Goal: Task Accomplishment & Management: Use online tool/utility

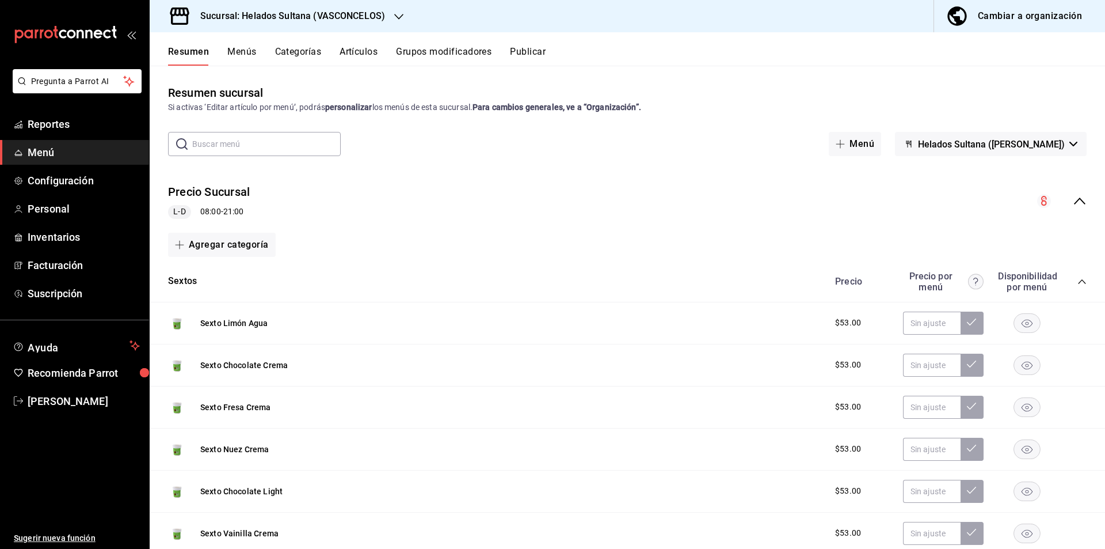
click at [1084, 206] on div "Precio Sucursal L-D 08:00 - 21:00" at bounding box center [628, 201] width 956 height 54
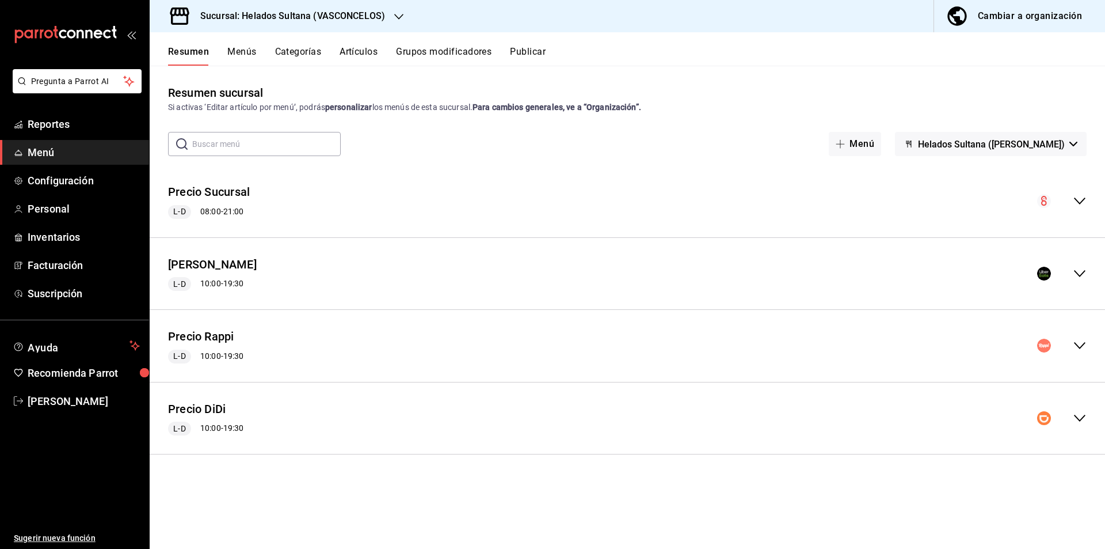
click at [1088, 273] on div "Precio Uber L-D 10:00 - 19:30" at bounding box center [628, 274] width 956 height 54
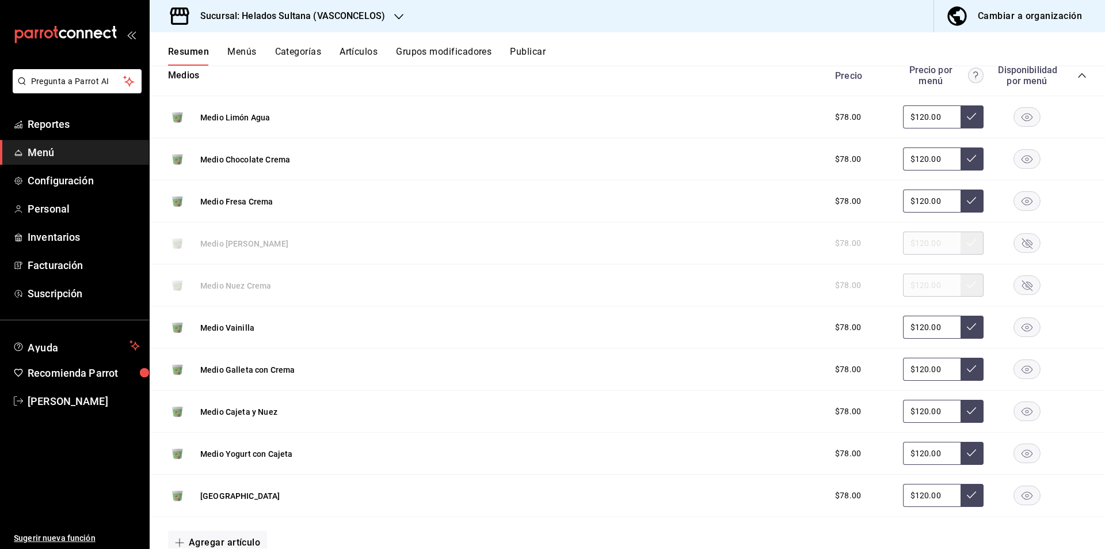
scroll to position [243, 0]
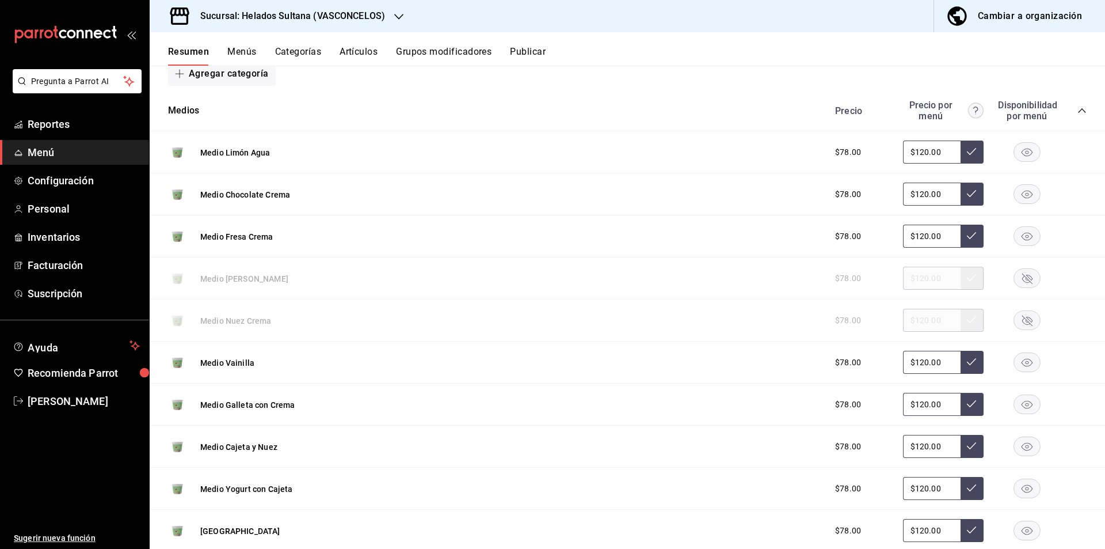
click at [1078, 113] on icon "collapse-category-row" at bounding box center [1082, 110] width 9 height 9
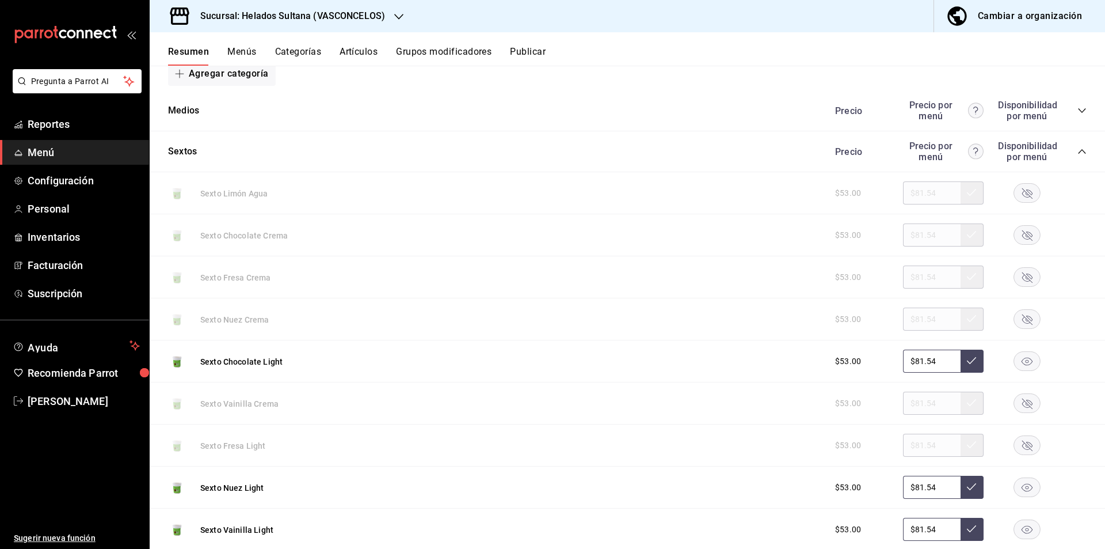
click at [1078, 149] on icon "collapse-category-row" at bounding box center [1082, 151] width 9 height 9
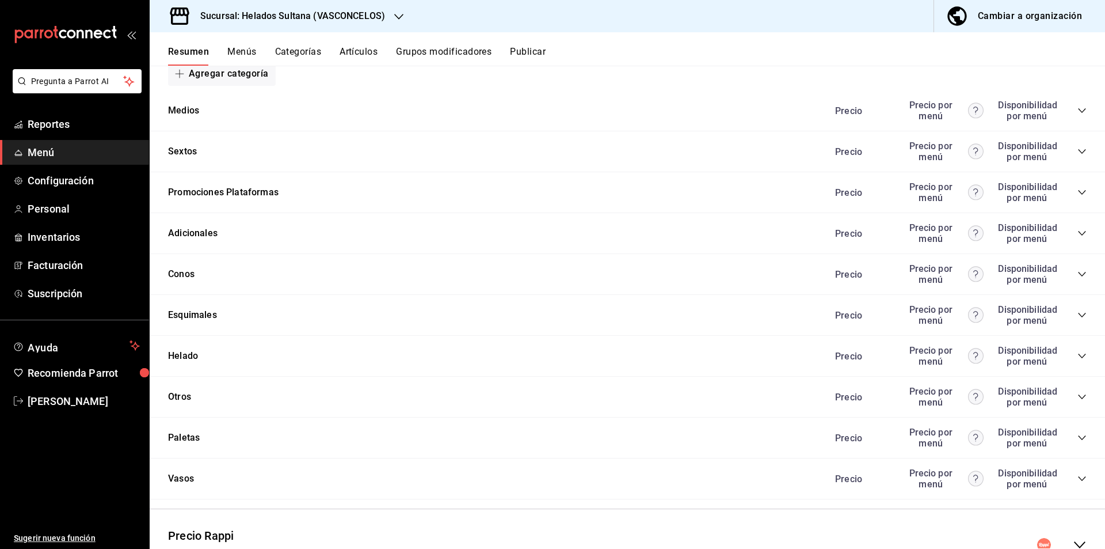
click at [1078, 190] on icon "collapse-category-row" at bounding box center [1082, 192] width 9 height 9
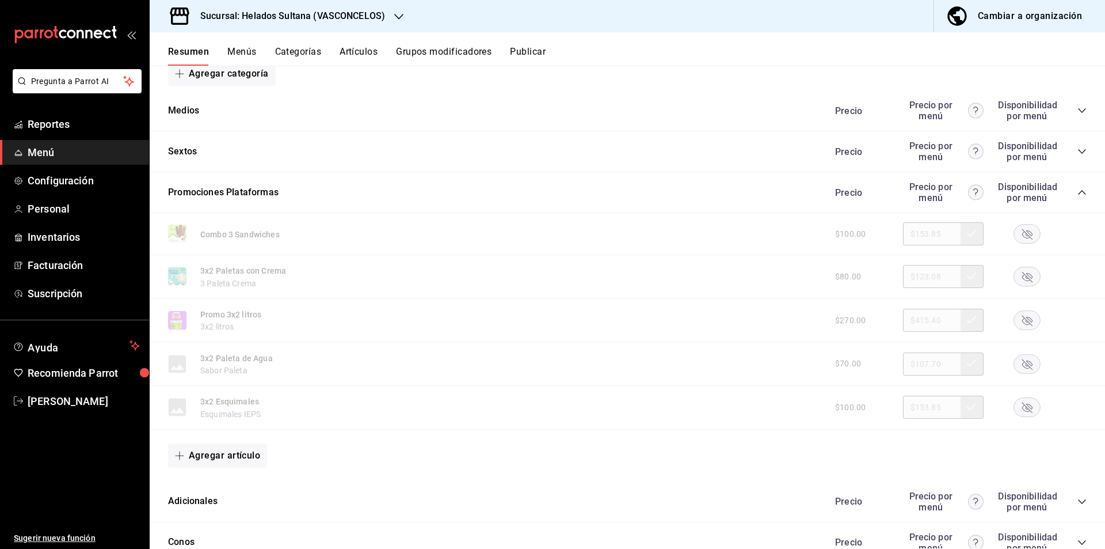
click at [1024, 241] on rect "button" at bounding box center [1027, 234] width 26 height 19
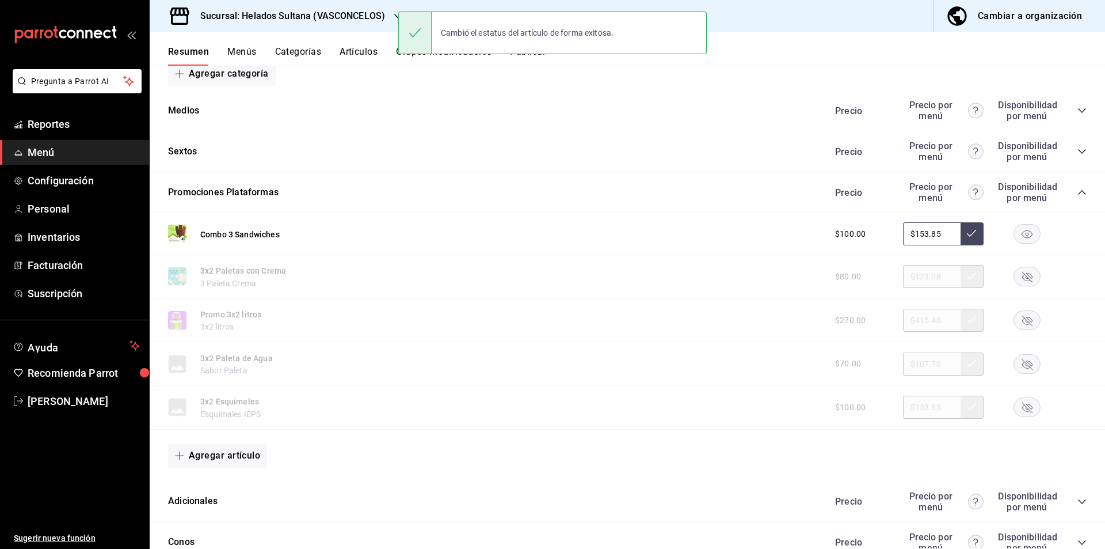
click at [1078, 190] on icon "collapse-category-row" at bounding box center [1082, 192] width 9 height 9
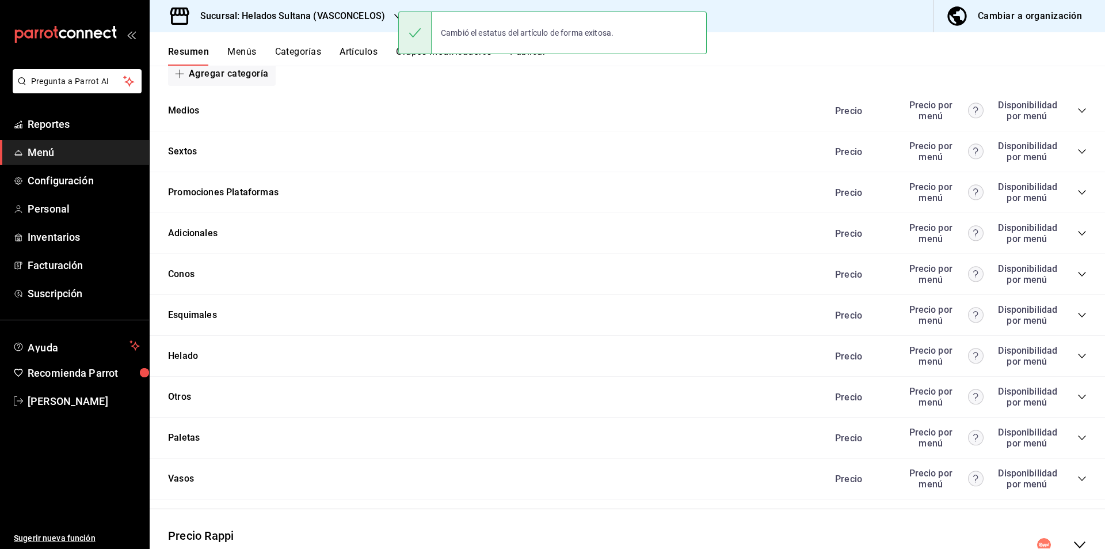
scroll to position [0, 0]
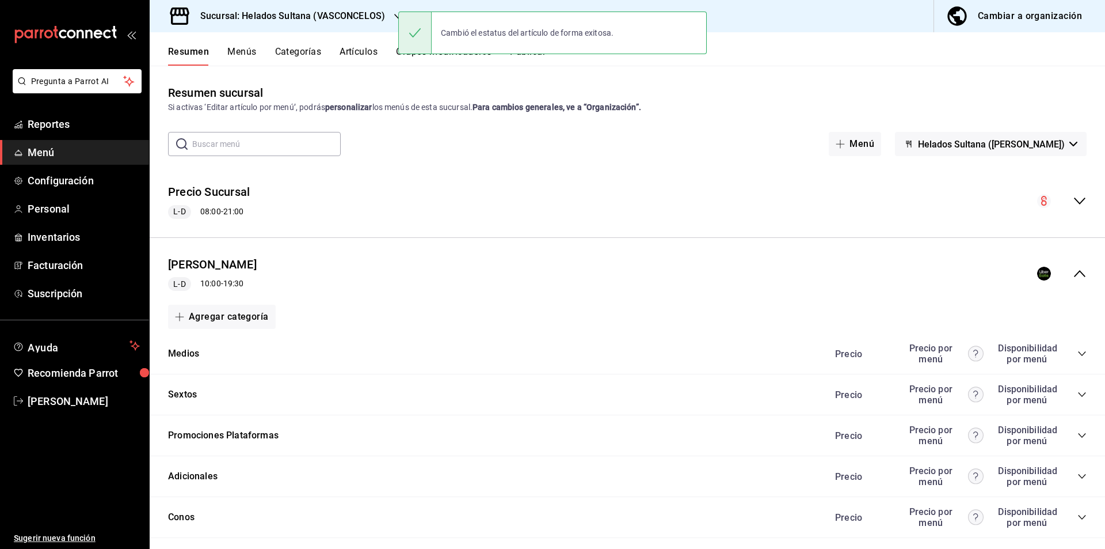
click at [1073, 275] on icon "collapse-menu-row" at bounding box center [1080, 274] width 14 height 14
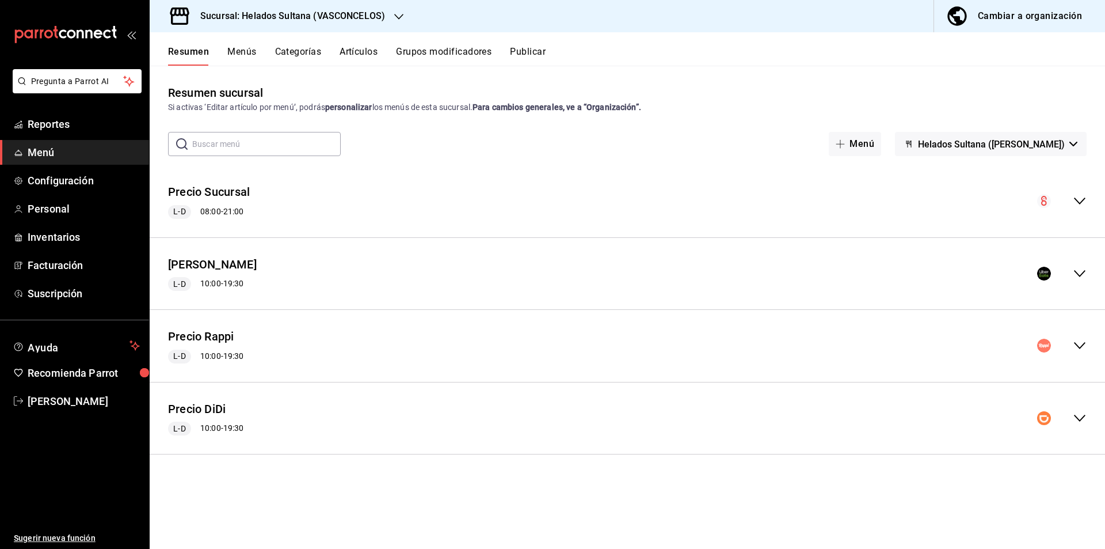
click at [1079, 346] on icon "collapse-menu-row" at bounding box center [1080, 345] width 14 height 14
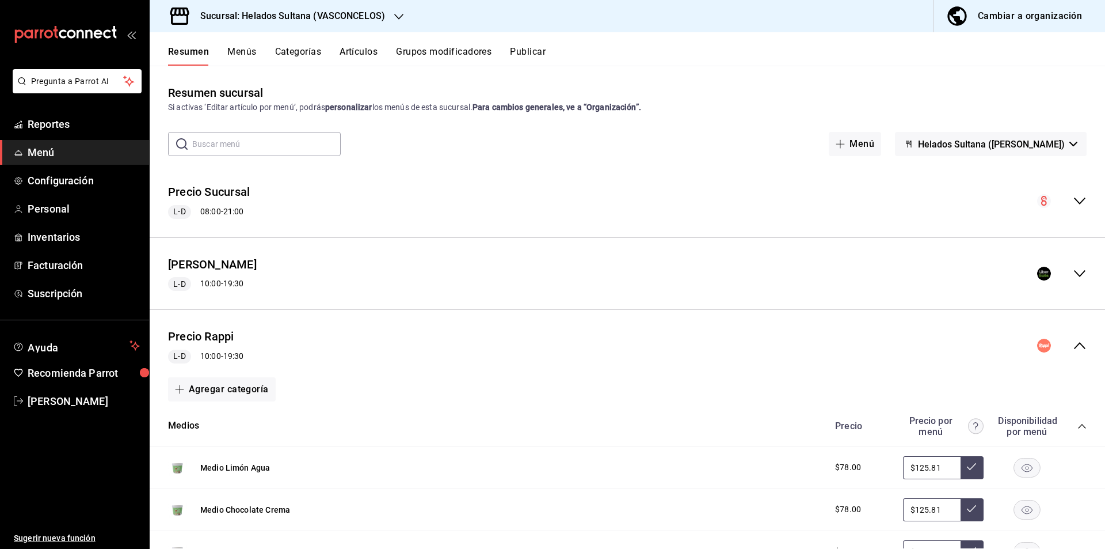
scroll to position [221, 0]
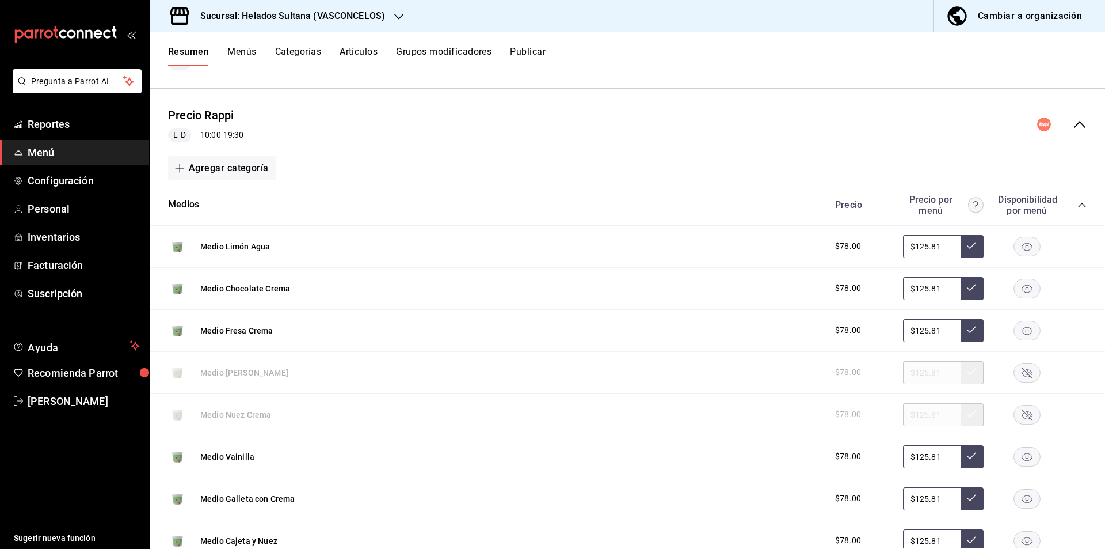
click at [1078, 203] on icon "collapse-category-row" at bounding box center [1081, 205] width 7 height 5
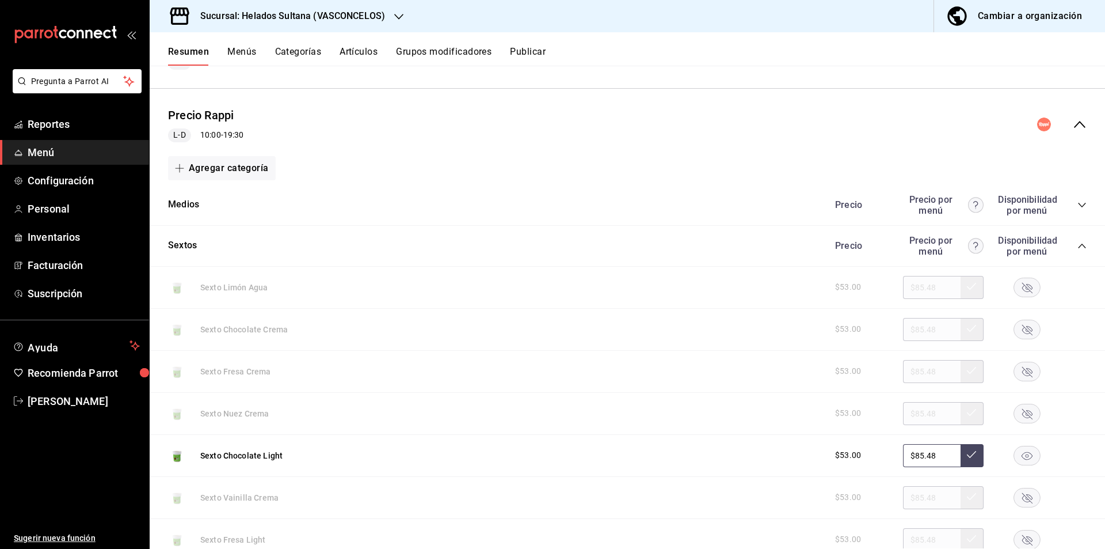
click at [1078, 241] on span "collapse-category-row" at bounding box center [1082, 245] width 9 height 9
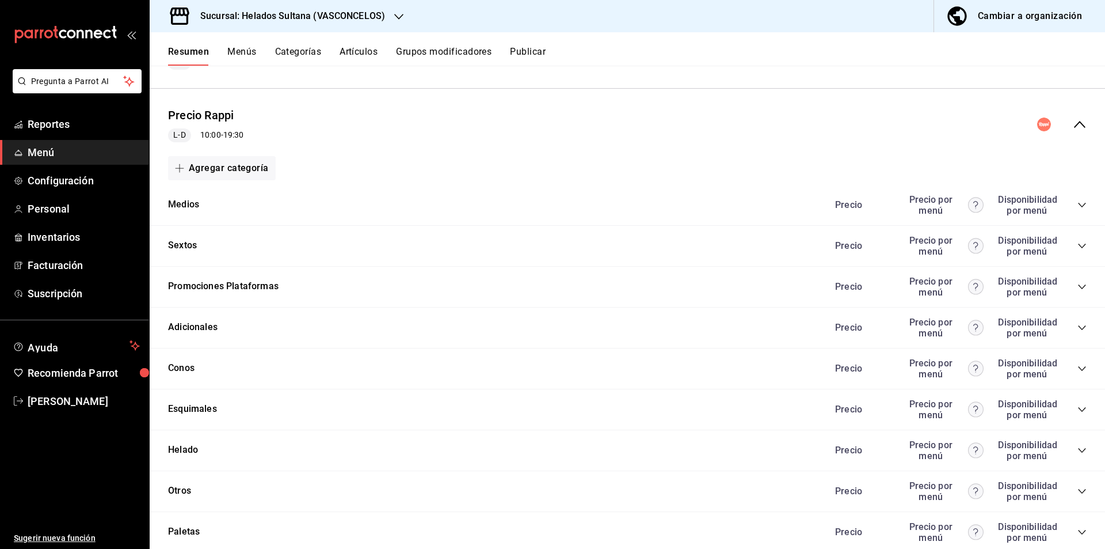
click at [1078, 290] on icon "collapse-category-row" at bounding box center [1082, 286] width 9 height 9
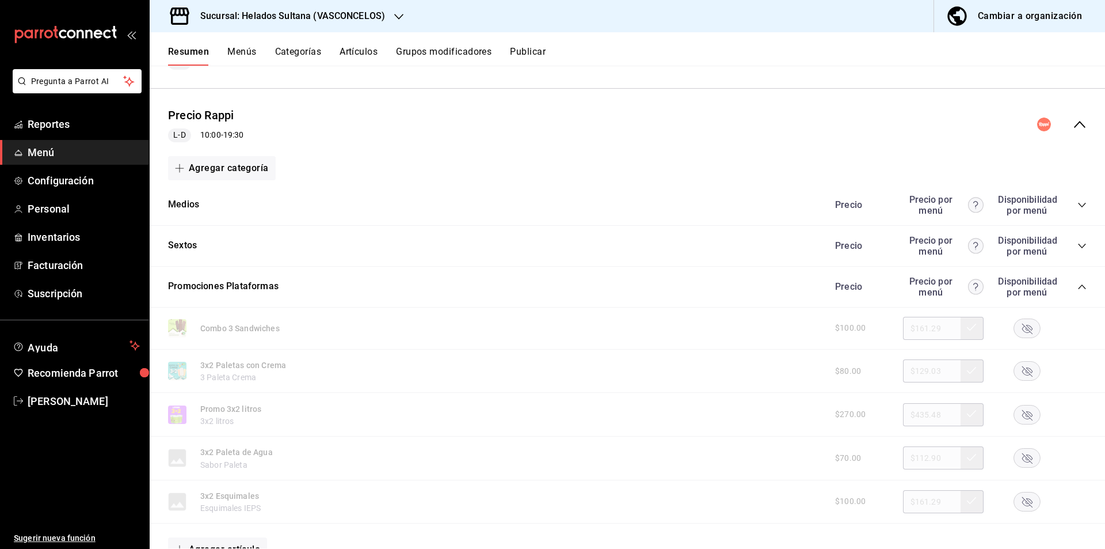
click at [1022, 327] on rect "button" at bounding box center [1027, 327] width 26 height 19
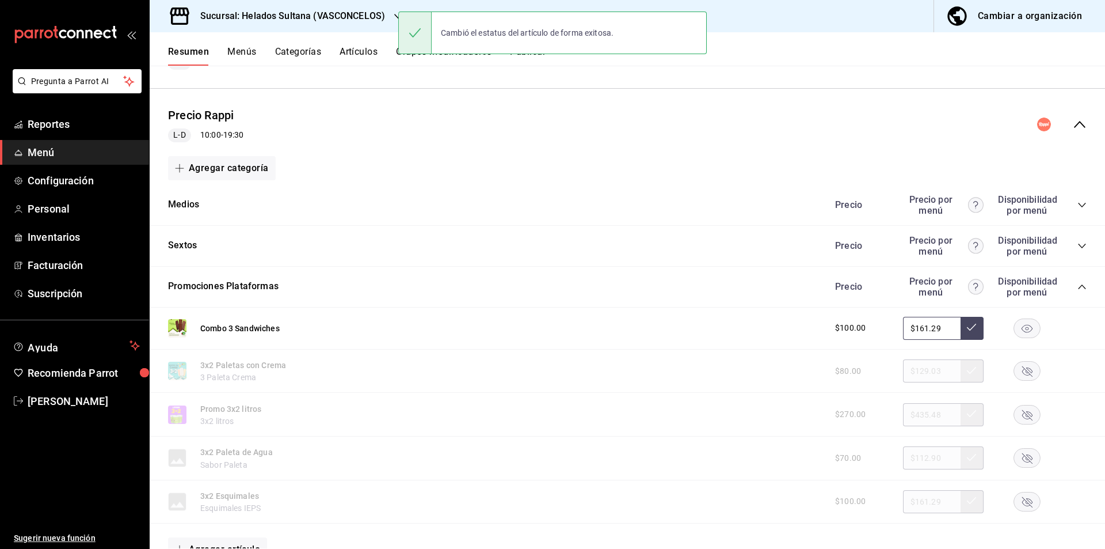
click at [1078, 285] on icon "collapse-category-row" at bounding box center [1082, 286] width 9 height 9
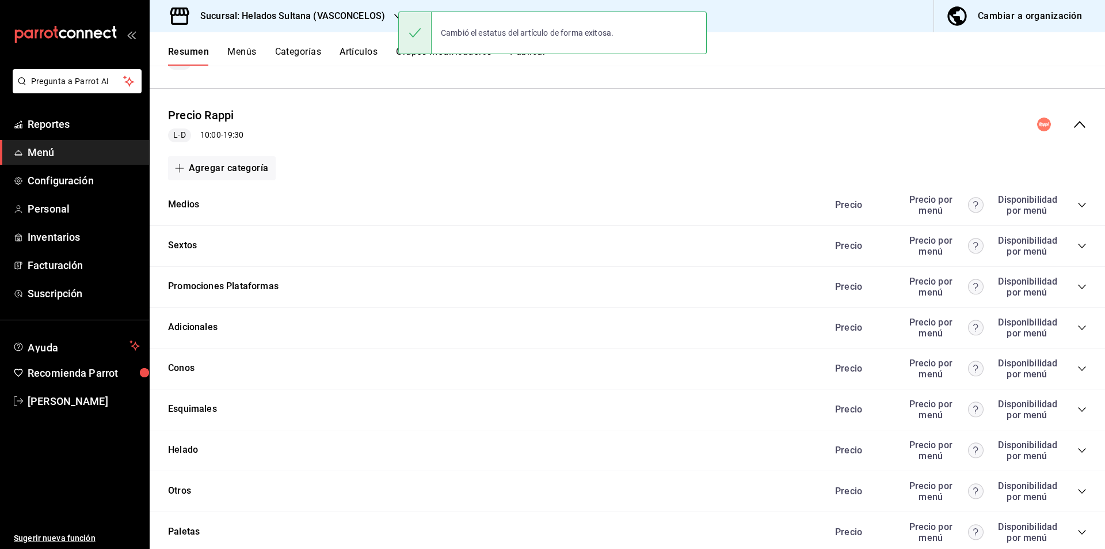
click at [1069, 139] on div "Precio Rappi L-D 10:00 - 19:30" at bounding box center [628, 125] width 956 height 54
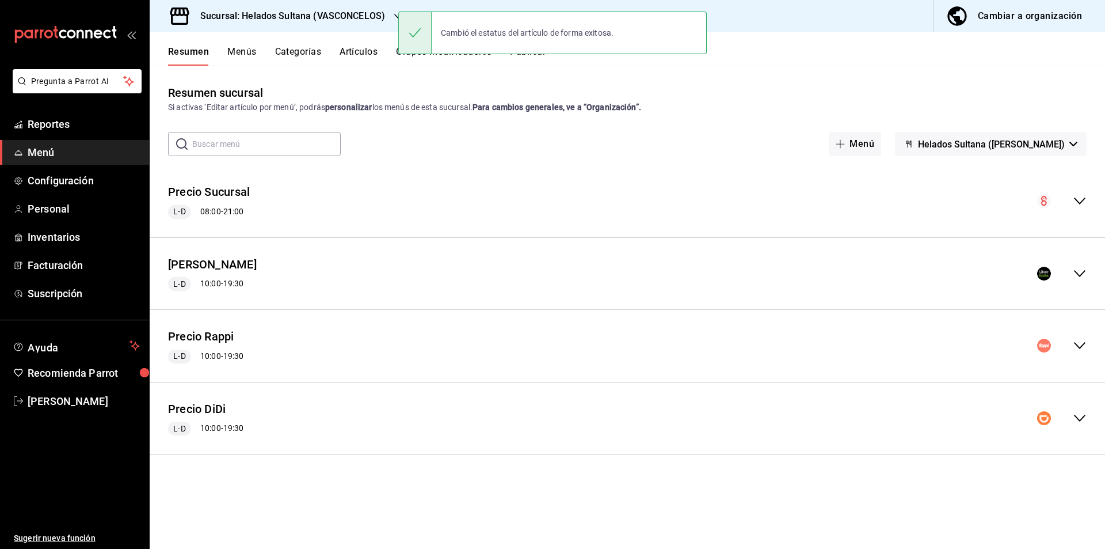
scroll to position [0, 0]
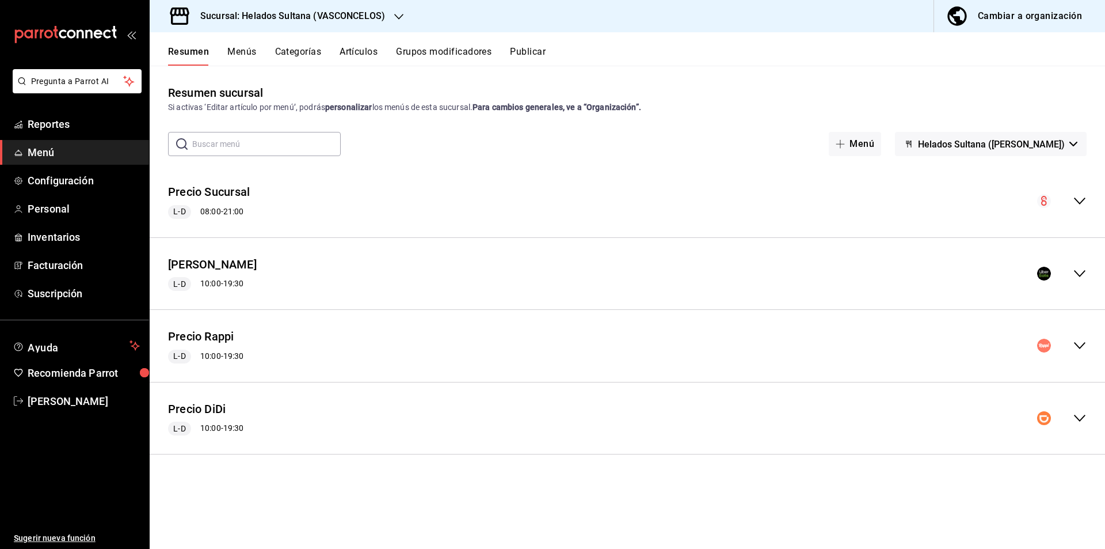
click at [1078, 412] on icon "collapse-menu-row" at bounding box center [1080, 418] width 14 height 14
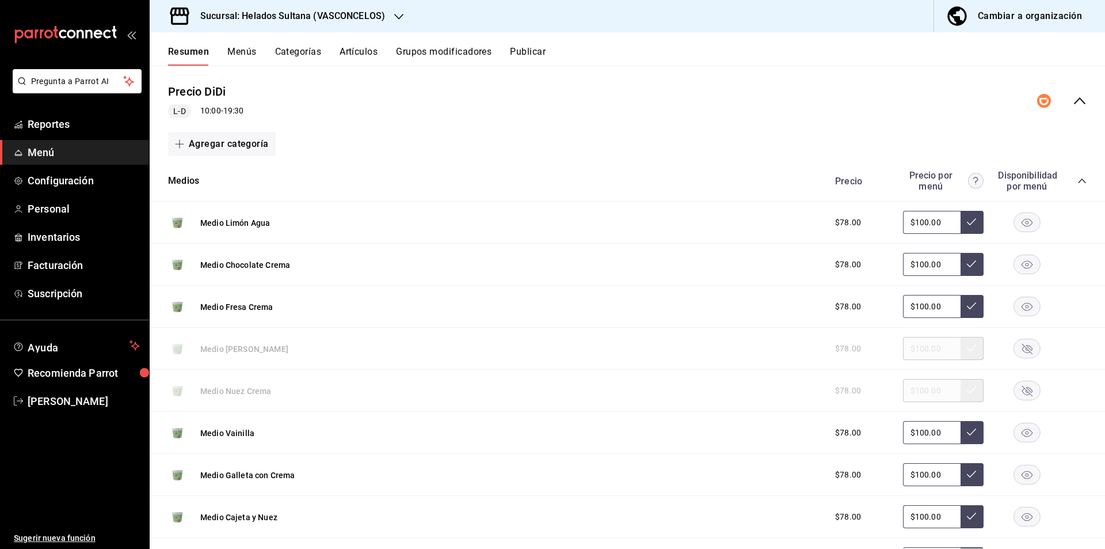
scroll to position [277, 0]
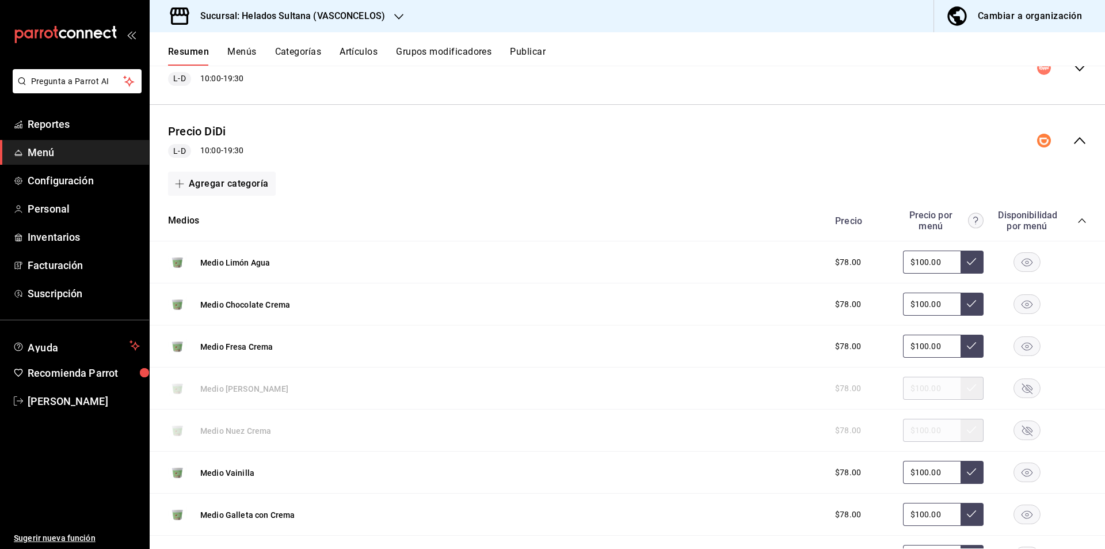
click at [1078, 216] on icon "collapse-category-row" at bounding box center [1082, 220] width 9 height 9
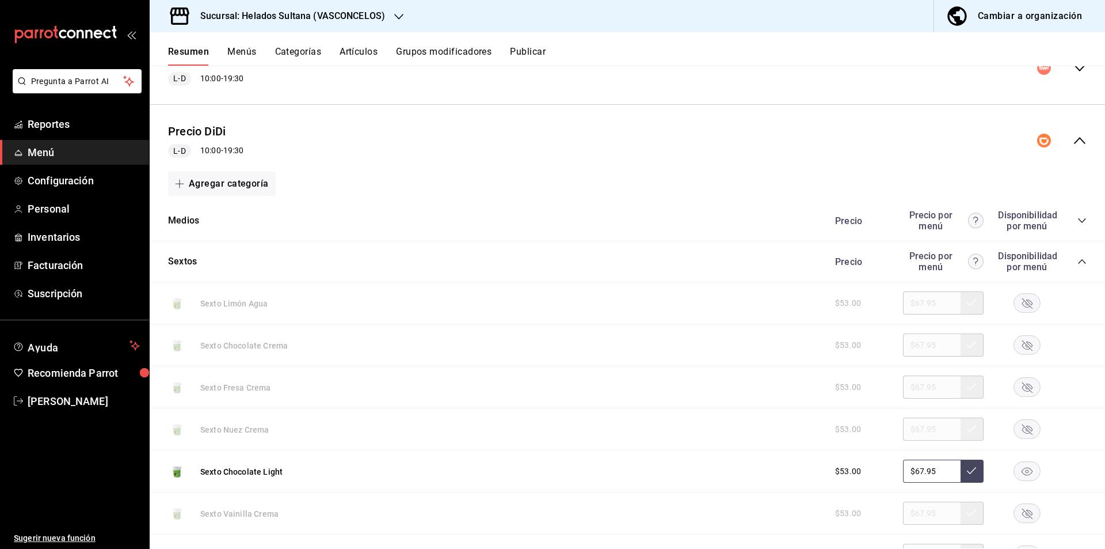
click at [1078, 261] on icon "collapse-category-row" at bounding box center [1082, 261] width 9 height 9
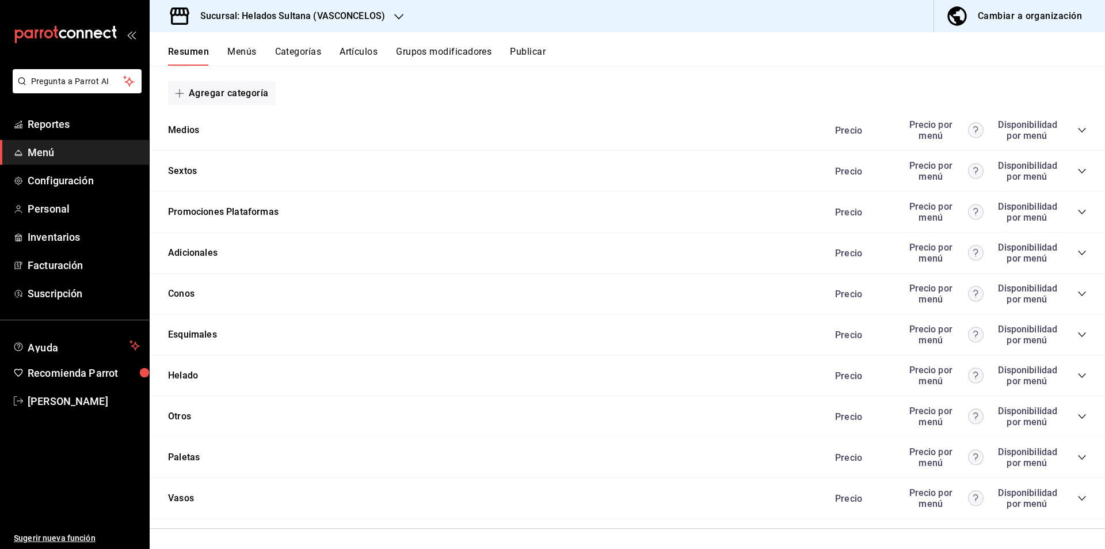
scroll to position [371, 0]
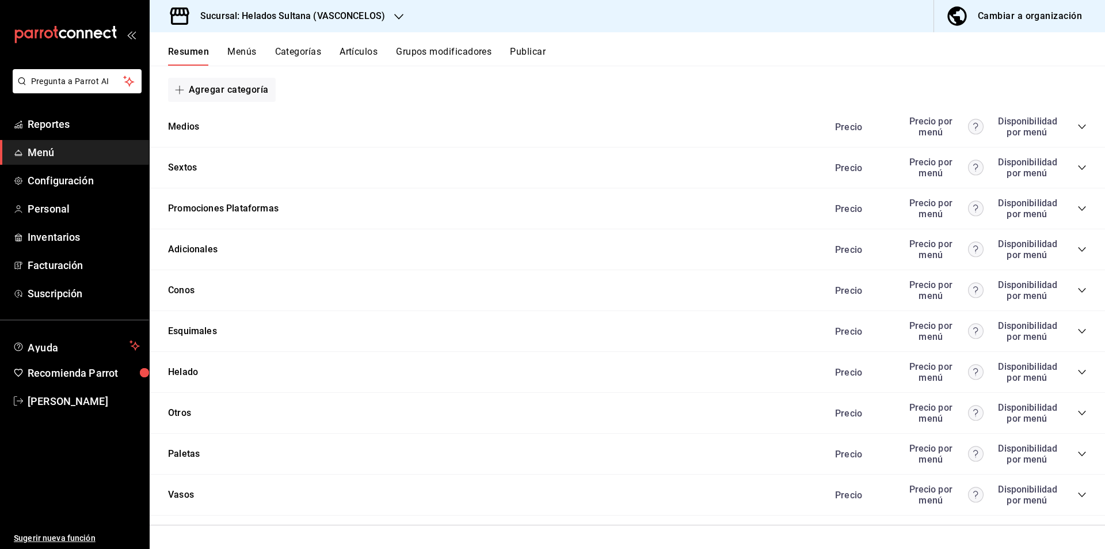
click at [1078, 212] on icon "collapse-category-row" at bounding box center [1082, 208] width 9 height 9
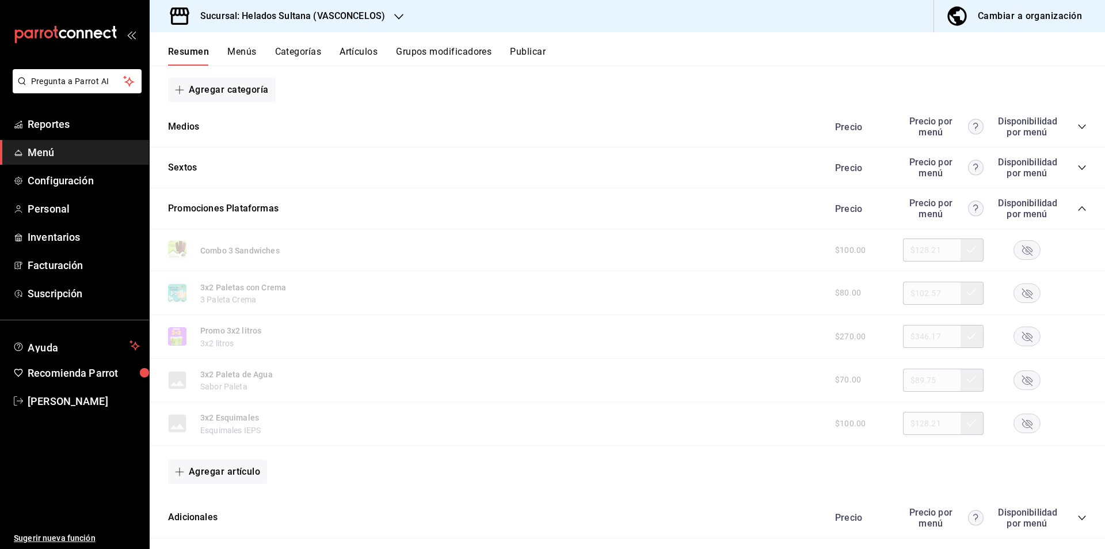
click at [1014, 245] on rect "button" at bounding box center [1027, 250] width 26 height 19
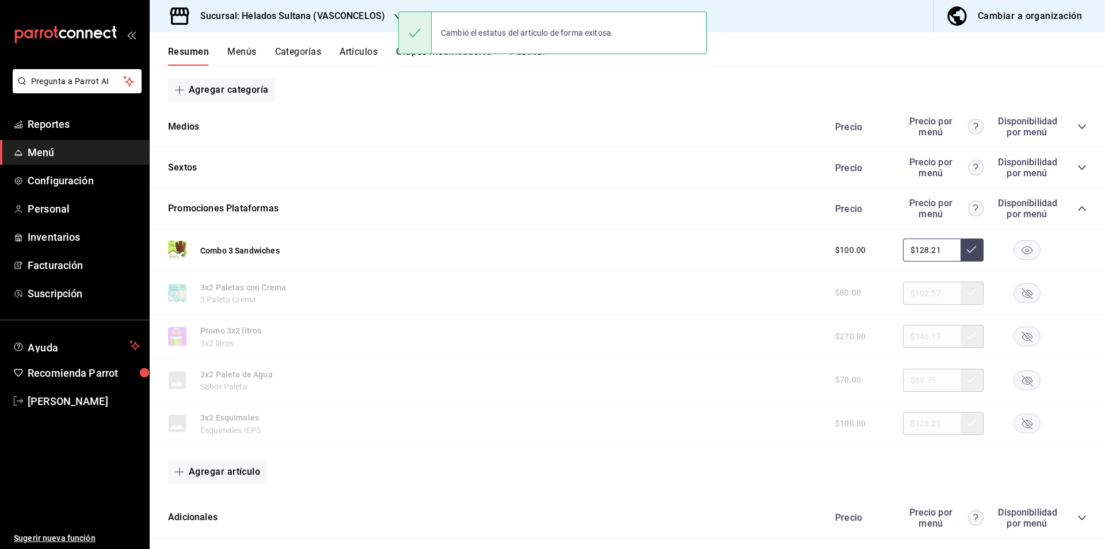
click at [536, 62] on button "Publicar" at bounding box center [528, 56] width 36 height 20
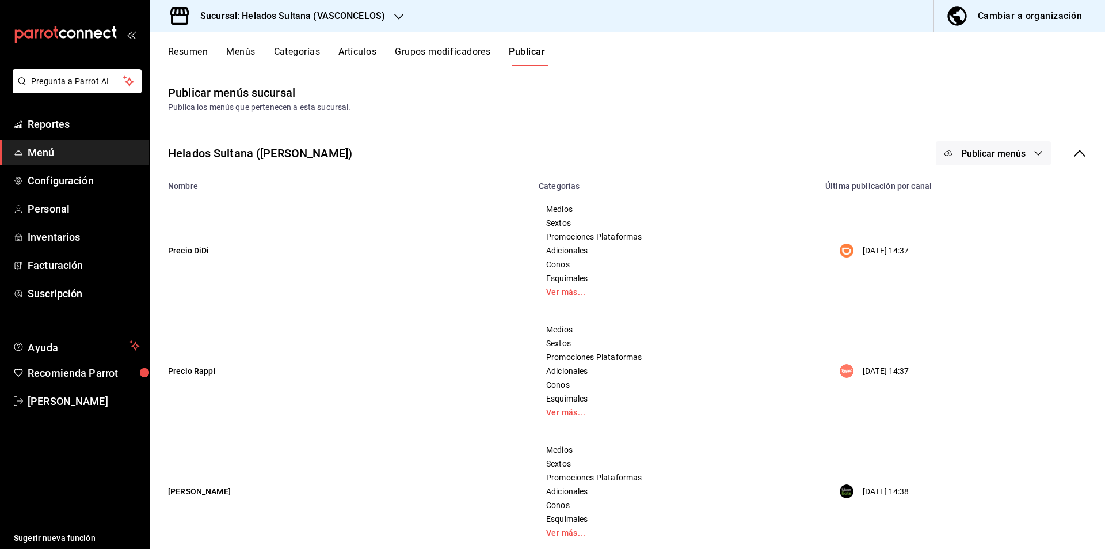
click at [986, 138] on div "Helados Sultana ([PERSON_NAME]) Publicar menús" at bounding box center [628, 153] width 956 height 43
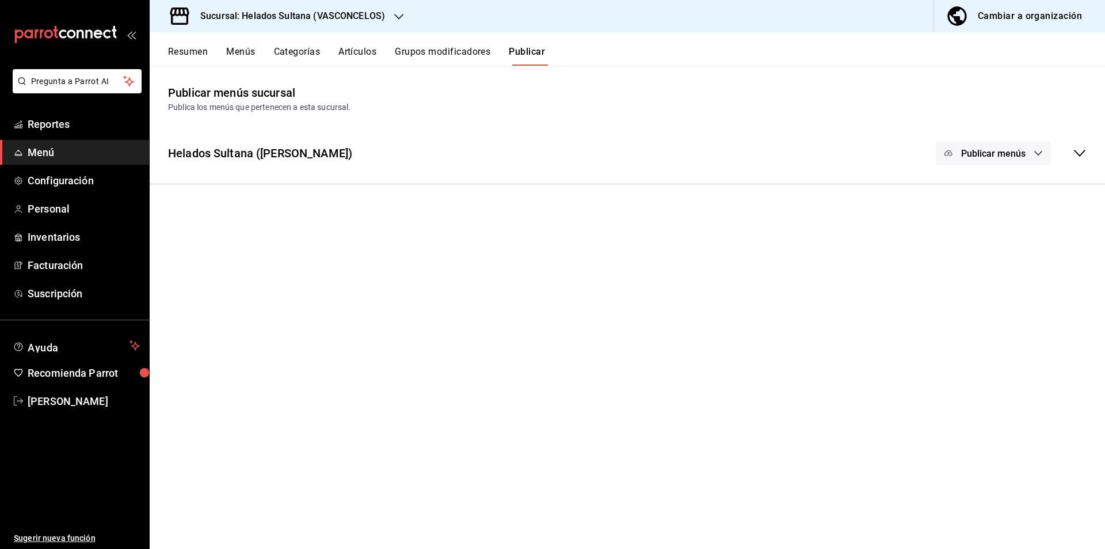
click at [1057, 158] on div "Publicar menús" at bounding box center [1011, 153] width 151 height 24
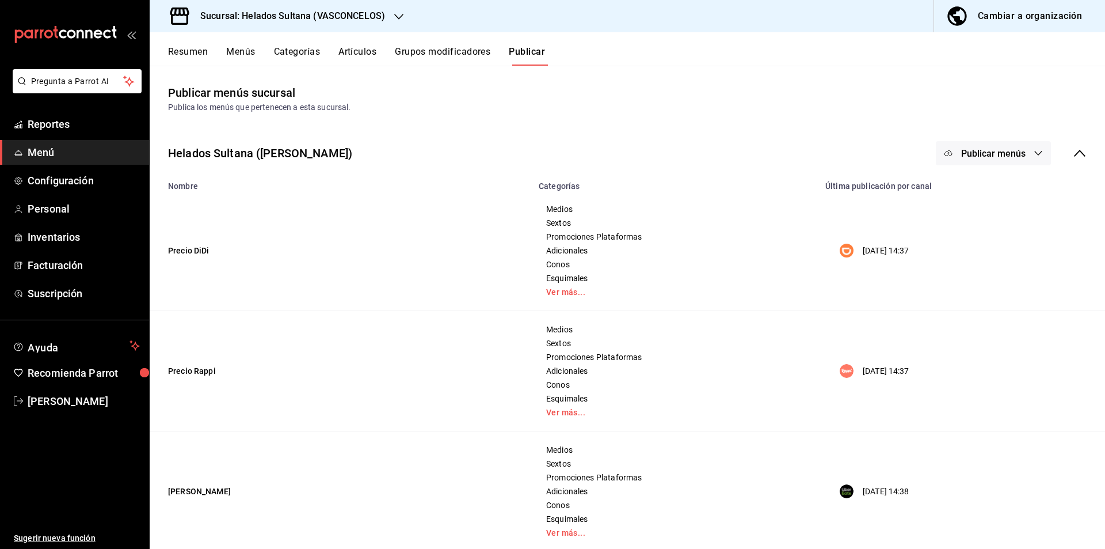
click at [1025, 151] on button "Publicar menús" at bounding box center [993, 153] width 115 height 24
click at [989, 177] on li "DiDi Food" at bounding box center [986, 190] width 106 height 32
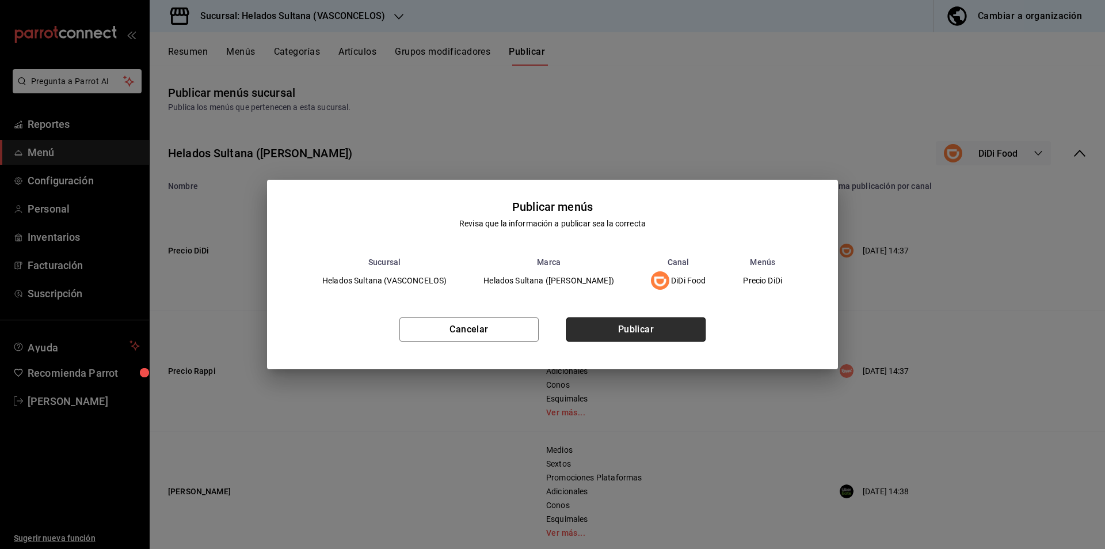
click at [680, 317] on button "Publicar" at bounding box center [635, 329] width 139 height 24
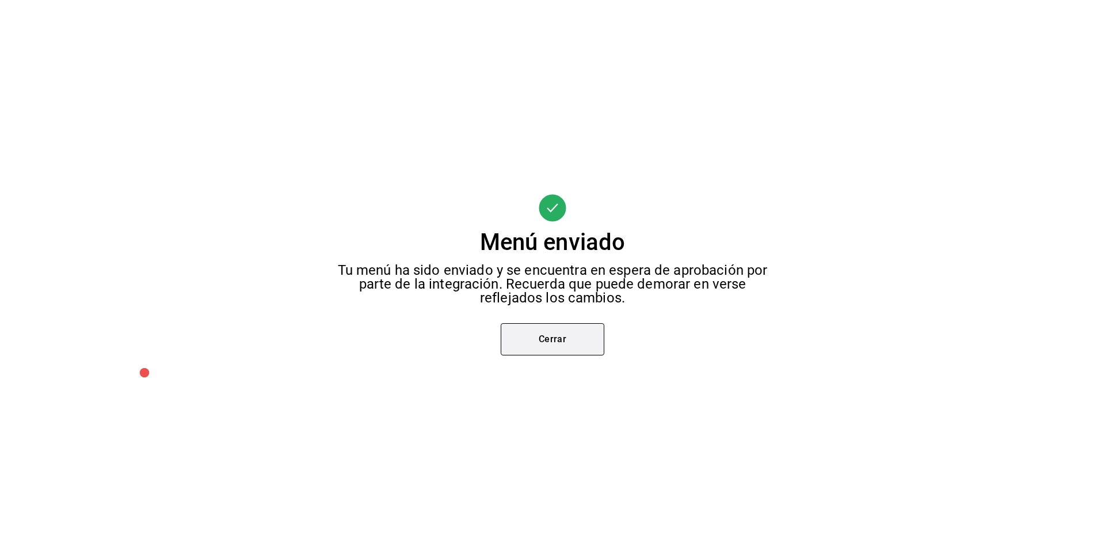
click at [534, 343] on button "Cerrar" at bounding box center [553, 339] width 104 height 32
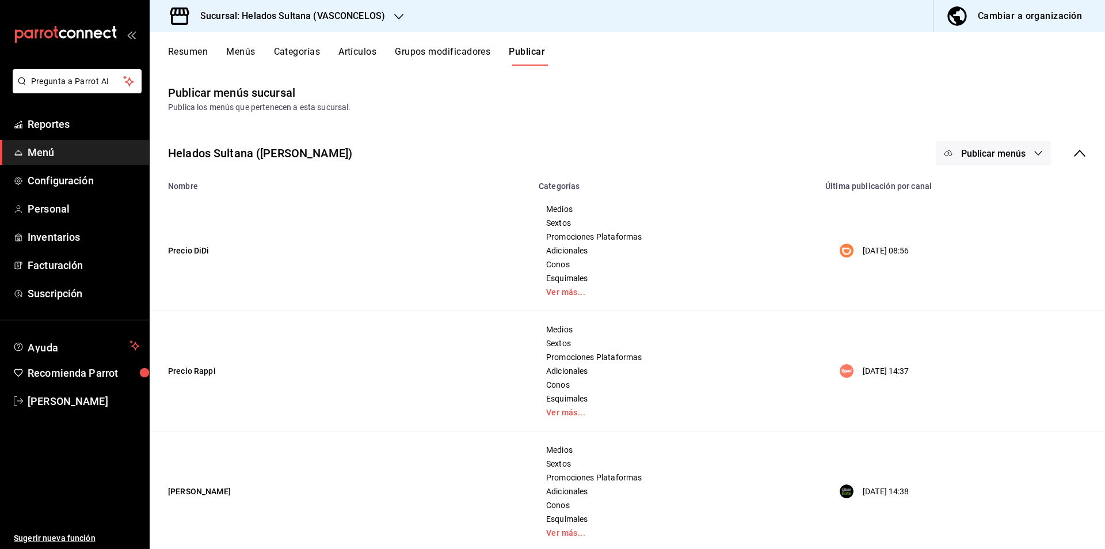
click at [977, 157] on span "Publicar menús" at bounding box center [993, 153] width 64 height 11
click at [958, 218] on img at bounding box center [951, 223] width 18 height 18
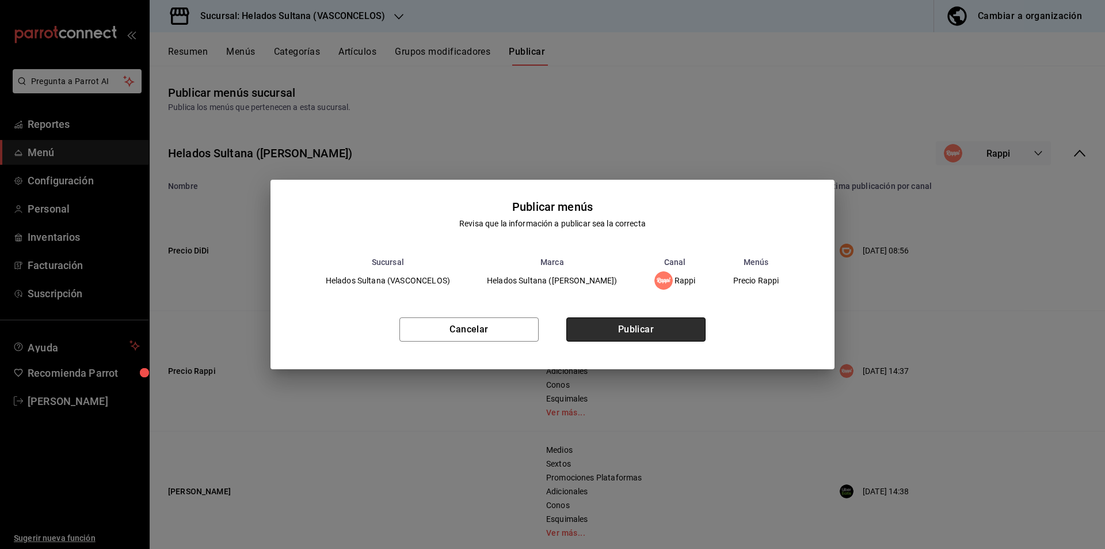
click at [641, 329] on button "Publicar" at bounding box center [635, 329] width 139 height 24
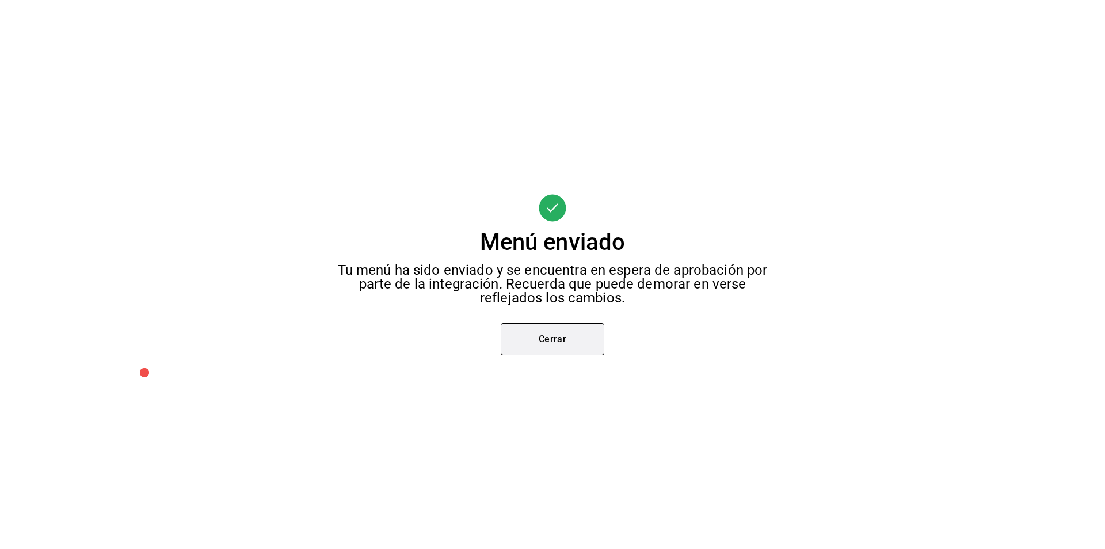
click at [589, 341] on button "Cerrar" at bounding box center [553, 339] width 104 height 32
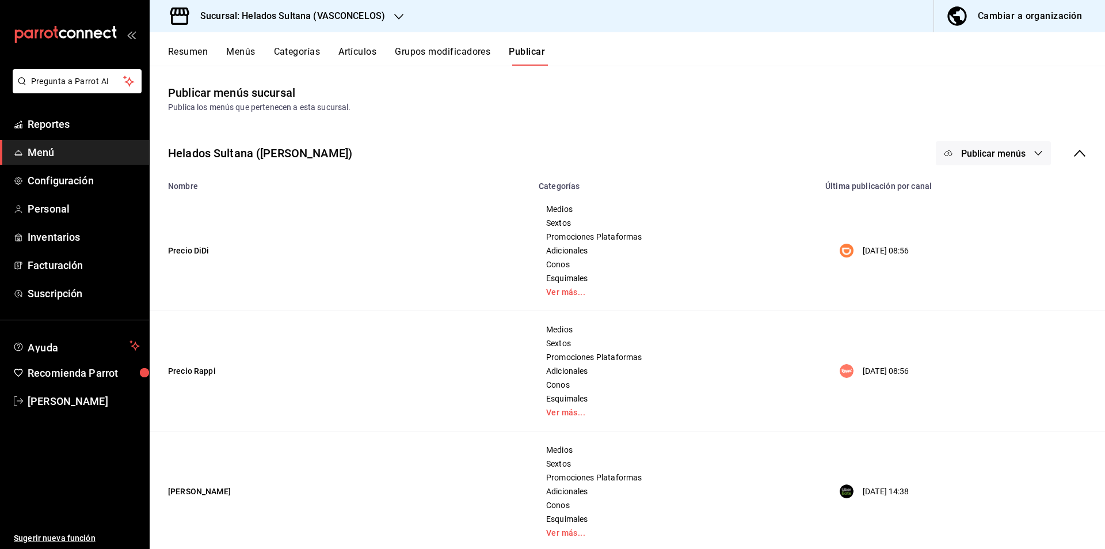
click at [972, 153] on span "Publicar menús" at bounding box center [993, 153] width 64 height 11
click at [967, 250] on div at bounding box center [958, 255] width 32 height 18
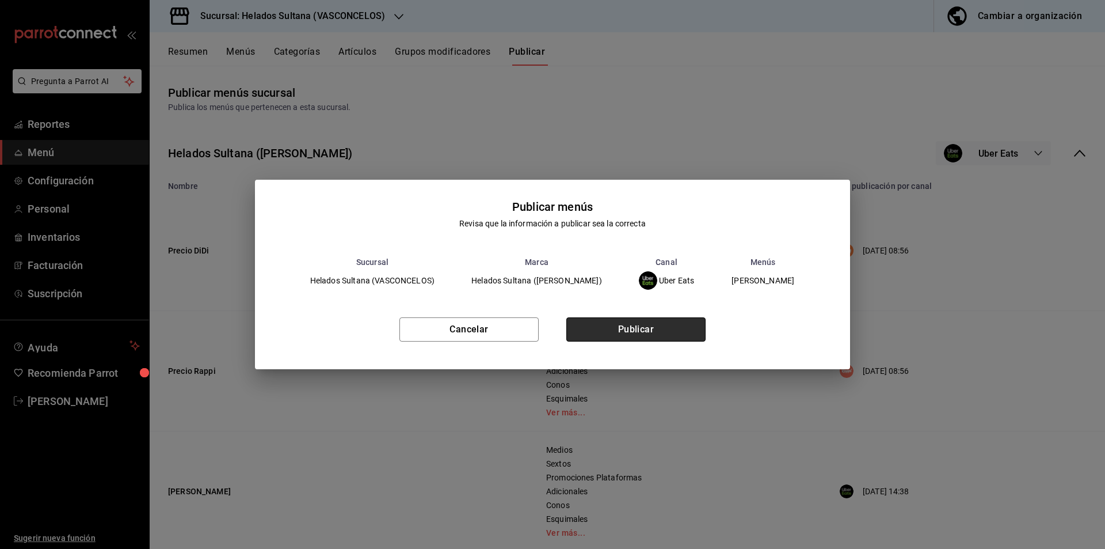
click at [676, 317] on button "Publicar" at bounding box center [635, 329] width 139 height 24
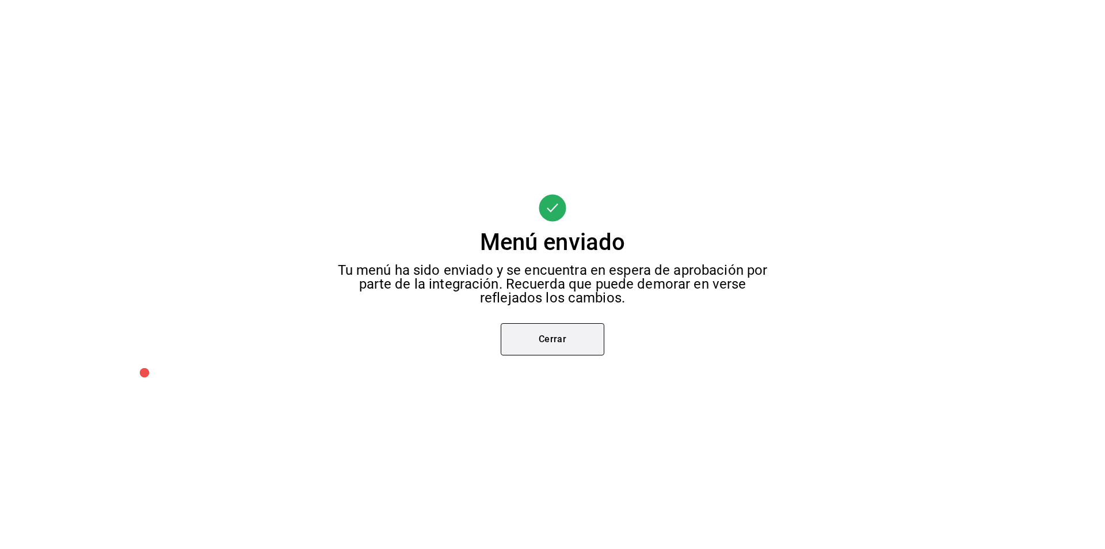
click at [554, 338] on button "Cerrar" at bounding box center [553, 339] width 104 height 32
